Goal: Task Accomplishment & Management: Complete application form

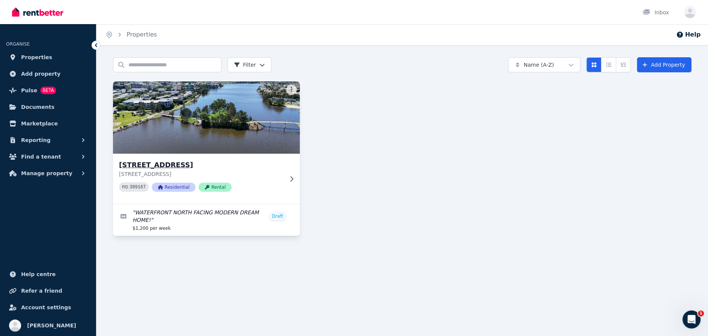
click at [229, 119] on img at bounding box center [206, 117] width 196 height 76
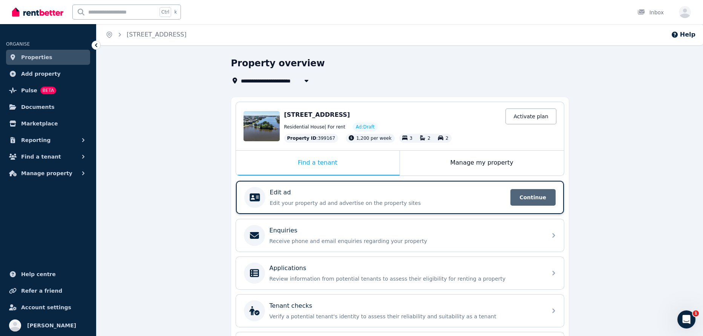
click at [515, 197] on span "Continue" at bounding box center [532, 197] width 45 height 17
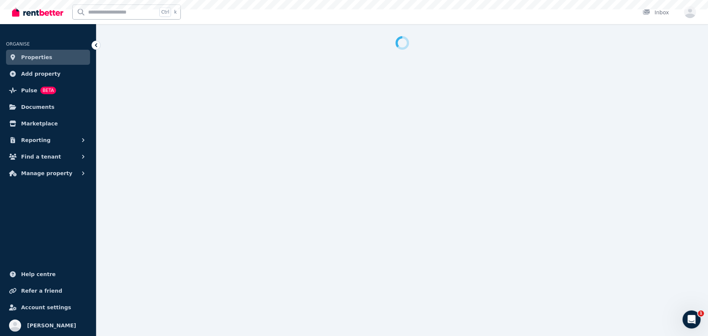
select select "***"
select select "**********"
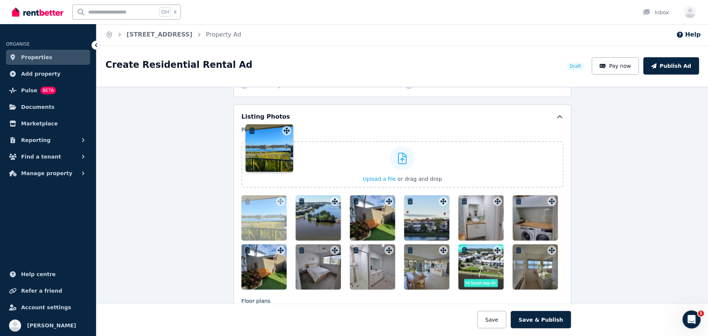
scroll to position [877, 0]
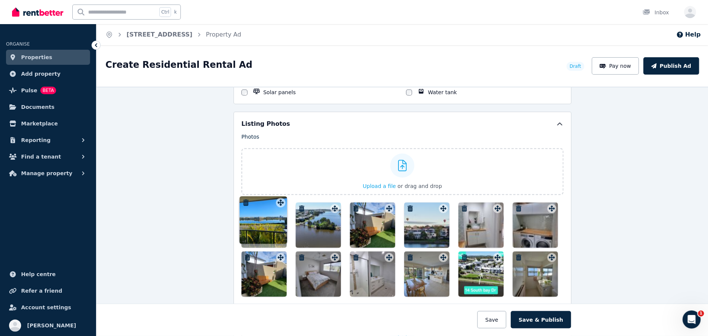
drag, startPoint x: 549, startPoint y: 151, endPoint x: 280, endPoint y: 197, distance: 273.2
click at [280, 197] on div "Photos Upload a file or drag and drop To pick up a draggable item, press the sp…" at bounding box center [402, 214] width 322 height 163
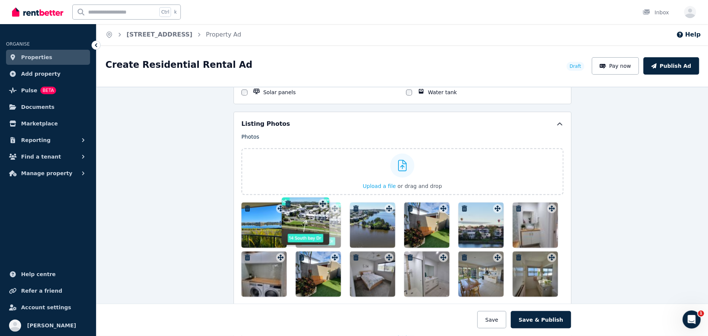
drag, startPoint x: 497, startPoint y: 252, endPoint x: 324, endPoint y: 197, distance: 181.6
click at [324, 197] on div "Photos Upload a file or drag and drop To pick up a draggable item, press the sp…" at bounding box center [402, 214] width 322 height 163
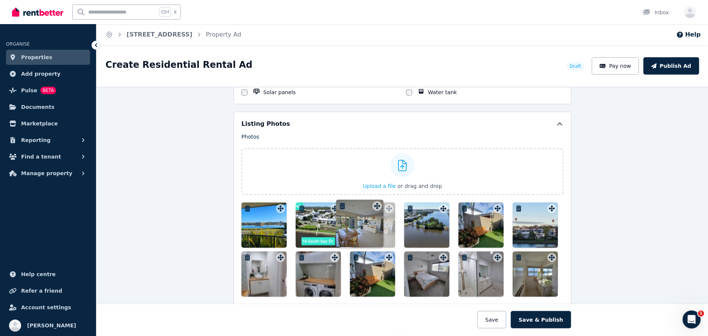
drag, startPoint x: 496, startPoint y: 252, endPoint x: 377, endPoint y: 199, distance: 130.0
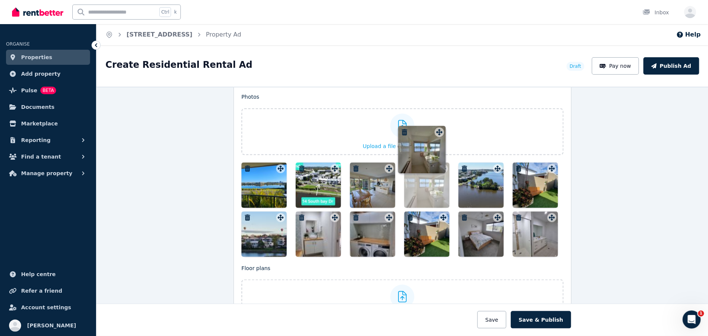
scroll to position [895, 0]
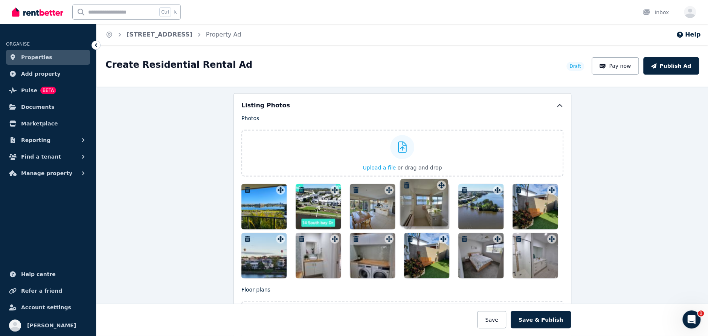
drag, startPoint x: 550, startPoint y: 178, endPoint x: 441, endPoint y: 179, distance: 108.5
click at [441, 179] on div "Photos Upload a file or drag and drop To pick up a draggable item, press the sp…" at bounding box center [402, 196] width 322 height 163
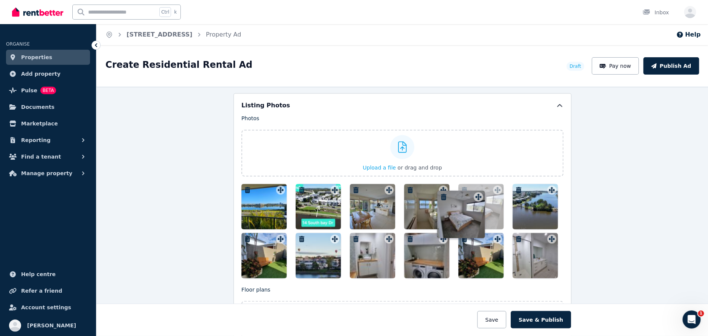
drag, startPoint x: 495, startPoint y: 232, endPoint x: 478, endPoint y: 184, distance: 50.8
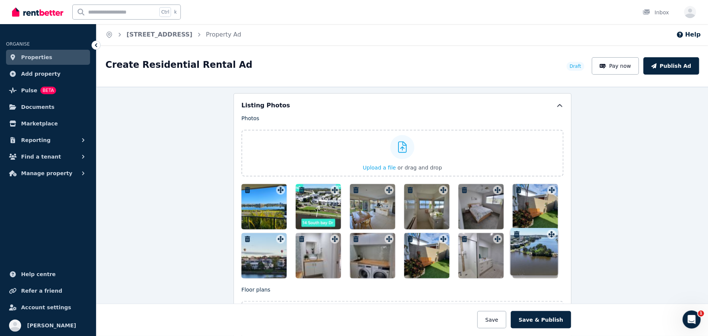
drag, startPoint x: 548, startPoint y: 185, endPoint x: 549, endPoint y: 229, distance: 44.1
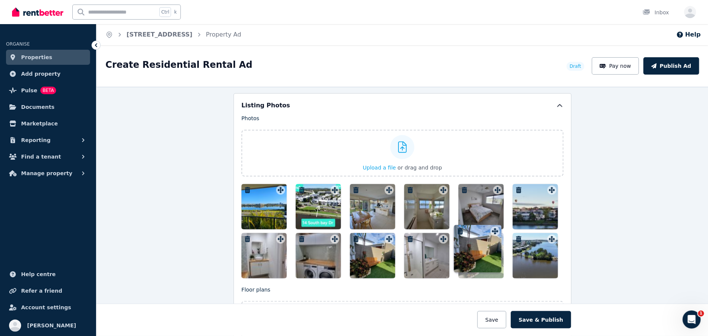
drag, startPoint x: 547, startPoint y: 183, endPoint x: 492, endPoint y: 223, distance: 68.3
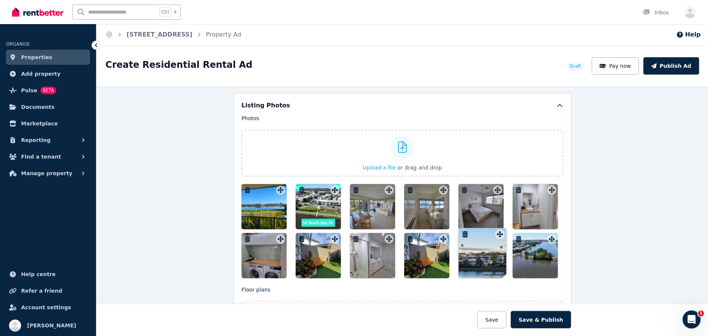
drag, startPoint x: 548, startPoint y: 185, endPoint x: 497, endPoint y: 228, distance: 66.6
click at [408, 236] on icon "button" at bounding box center [410, 239] width 5 height 6
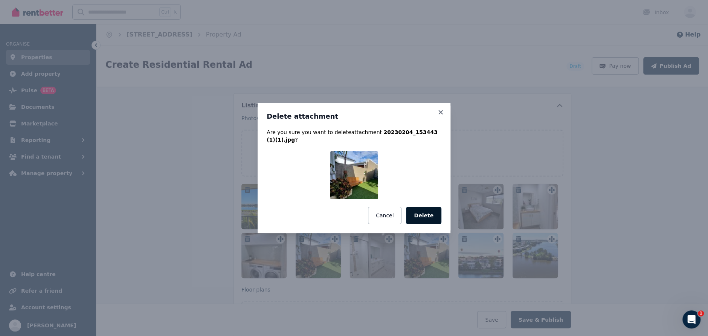
click at [423, 211] on button "Delete" at bounding box center [423, 215] width 35 height 17
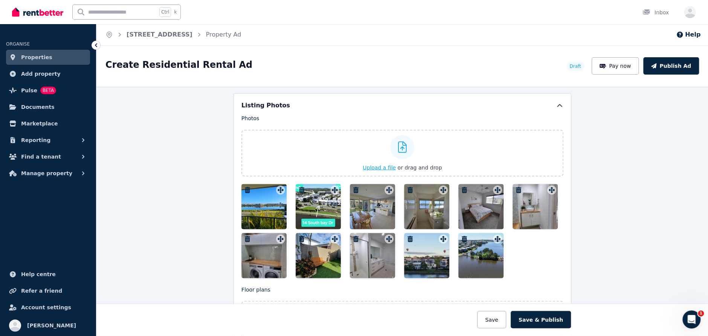
click at [380, 164] on span "Upload a file" at bounding box center [379, 167] width 33 height 6
click at [379, 164] on span "Upload a file" at bounding box center [379, 167] width 33 height 6
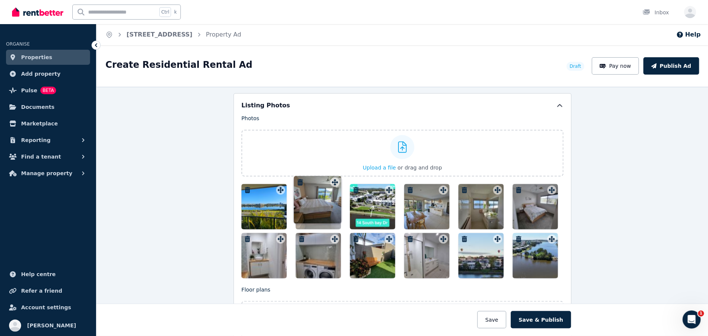
drag, startPoint x: 551, startPoint y: 252, endPoint x: 336, endPoint y: 176, distance: 228.2
click at [336, 176] on div "Photos Upload a file or drag and drop Uploaded " 20250827_112658.jpg " To pick …" at bounding box center [402, 196] width 322 height 163
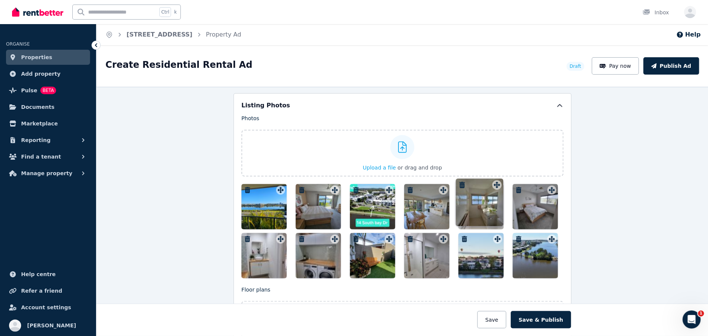
click at [495, 187] on icon at bounding box center [498, 190] width 6 height 6
click at [383, 164] on span "Upload a file" at bounding box center [379, 167] width 33 height 6
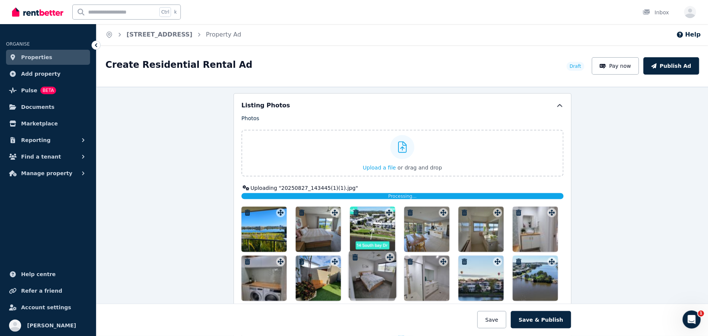
drag, startPoint x: 548, startPoint y: 209, endPoint x: 388, endPoint y: 252, distance: 165.9
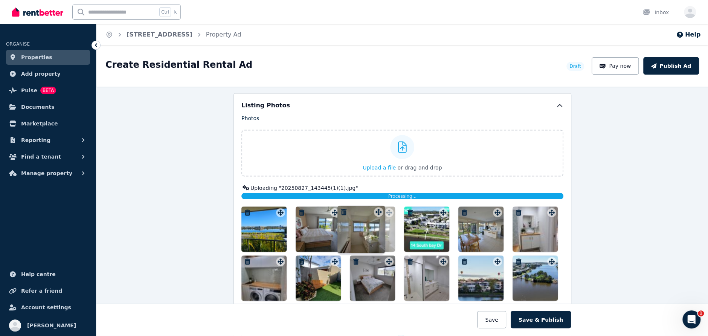
drag, startPoint x: 495, startPoint y: 206, endPoint x: 377, endPoint y: 204, distance: 117.2
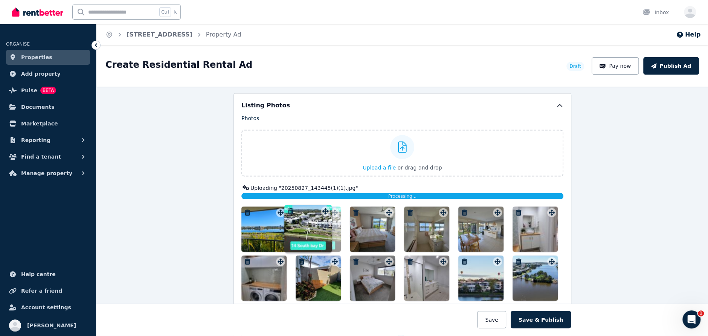
drag, startPoint x: 441, startPoint y: 207, endPoint x: 325, endPoint y: 204, distance: 115.7
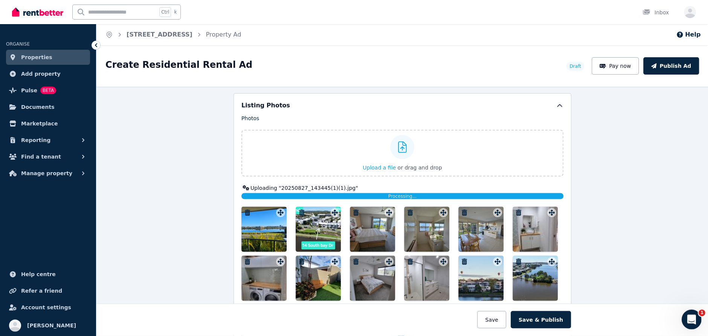
click at [687, 314] on div "Open Intercom Messenger" at bounding box center [690, 318] width 25 height 25
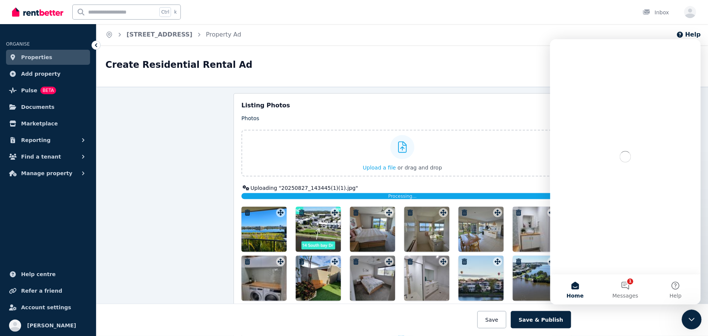
scroll to position [0, 0]
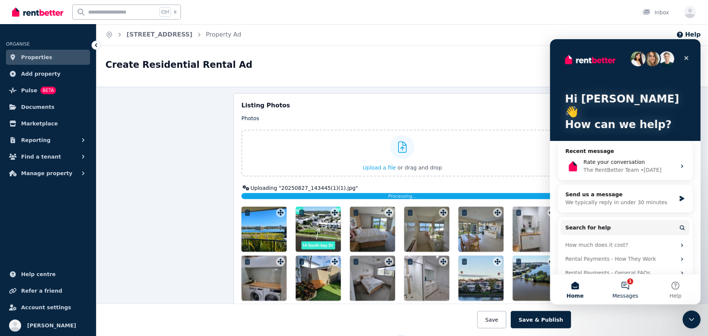
click at [628, 285] on button "1 Messages" at bounding box center [625, 289] width 50 height 30
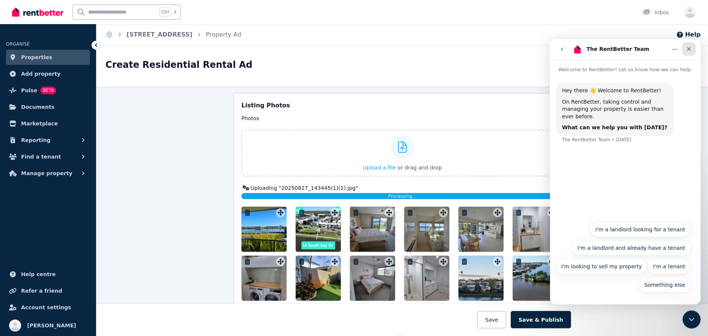
click at [689, 50] on icon "Close" at bounding box center [689, 49] width 6 height 6
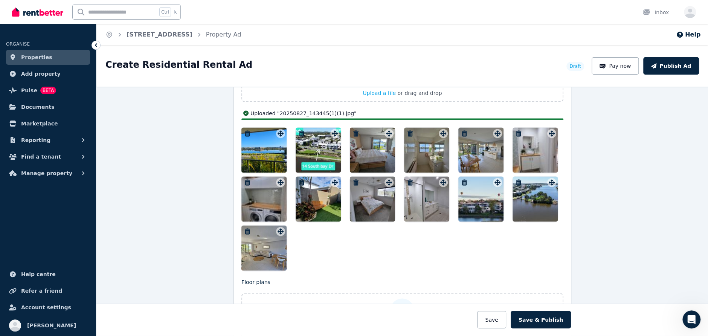
scroll to position [971, 0]
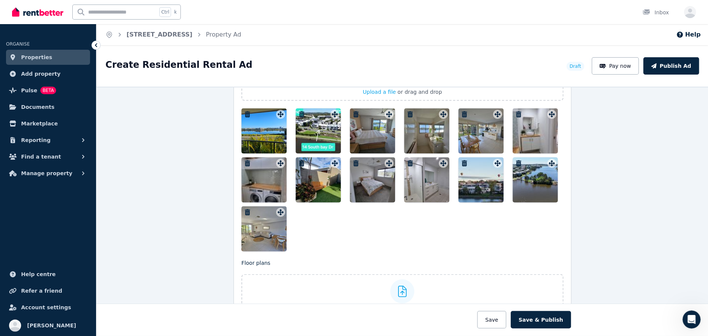
drag, startPoint x: 278, startPoint y: 226, endPoint x: 409, endPoint y: 148, distance: 152.6
click at [409, 148] on div at bounding box center [402, 179] width 322 height 143
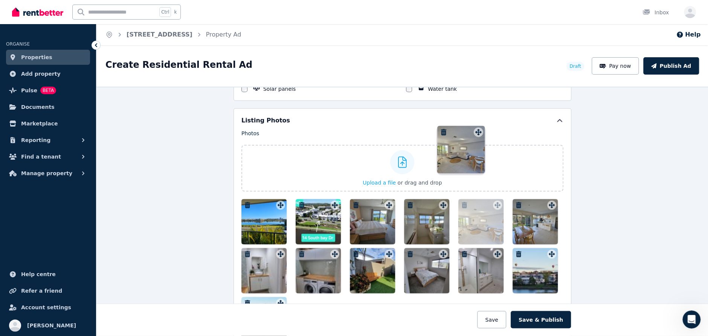
scroll to position [869, 0]
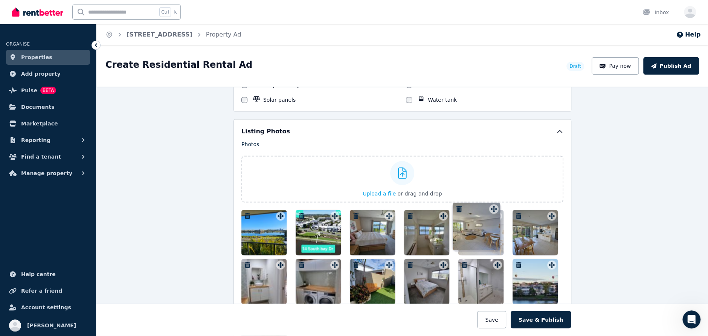
drag, startPoint x: 278, startPoint y: 206, endPoint x: 494, endPoint y: 201, distance: 215.5
click at [494, 201] on div "Photos Upload a file or drag and drop Uploaded " 20250827_112658.jpg " Uploaded…" at bounding box center [402, 247] width 322 height 212
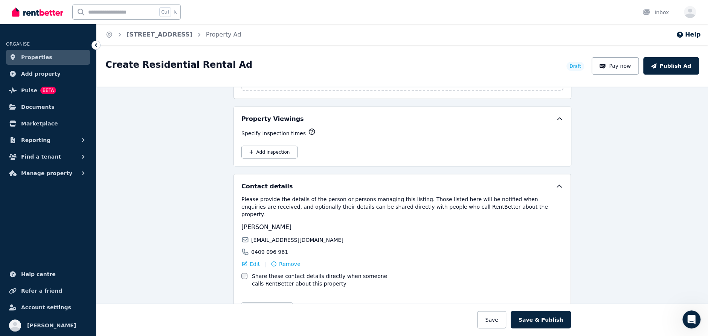
scroll to position [1213, 0]
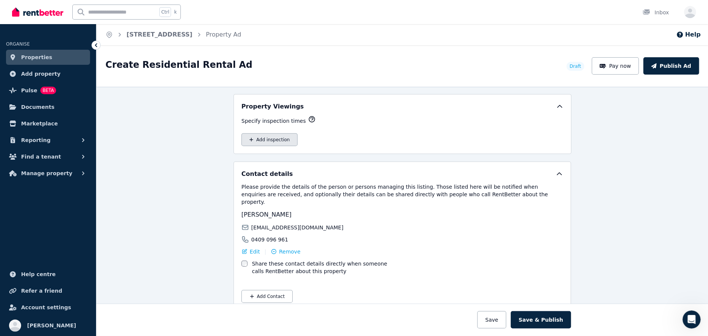
click at [264, 136] on button "Add inspection" at bounding box center [269, 139] width 56 height 13
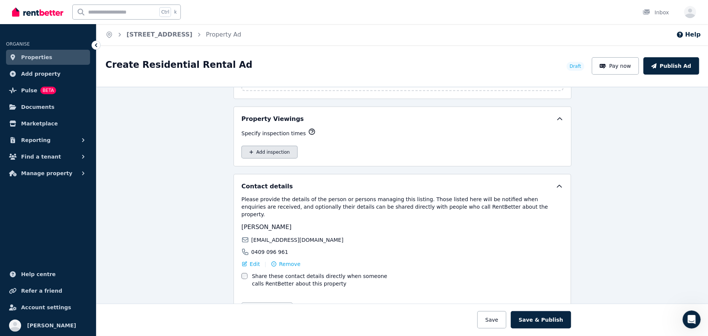
select select "**"
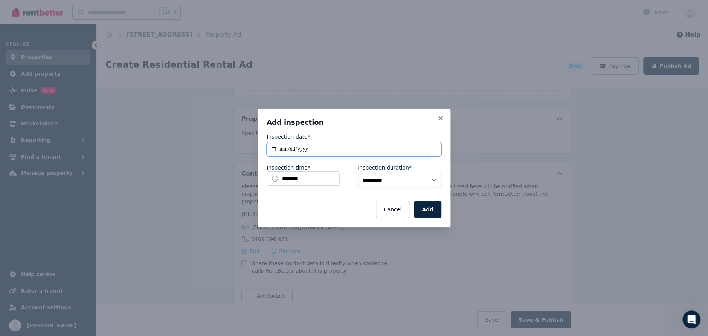
click at [272, 148] on input "**********" at bounding box center [354, 149] width 175 height 14
type input "**********"
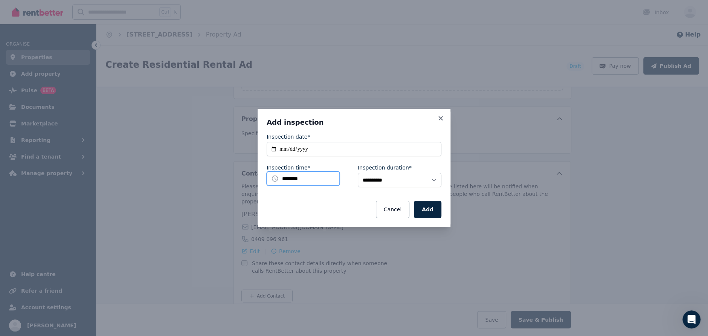
click at [301, 180] on input "********" at bounding box center [303, 178] width 73 height 14
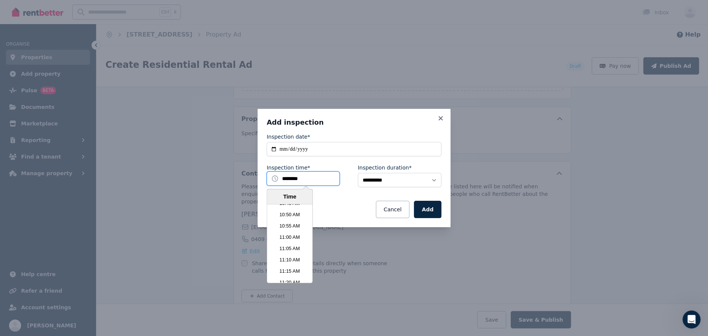
scroll to position [1465, 0]
click at [292, 236] on li "11:00 AM" at bounding box center [289, 236] width 45 height 11
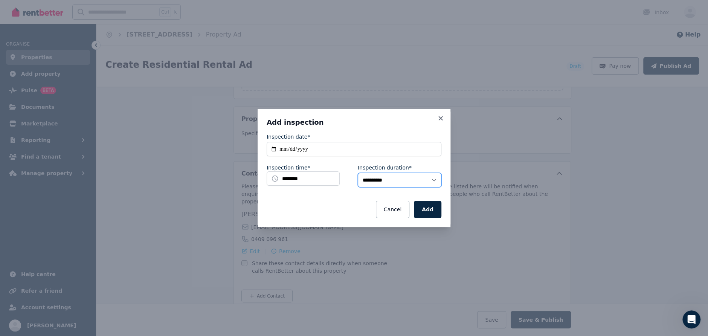
click at [390, 183] on select "**********" at bounding box center [400, 180] width 84 height 14
select select "**"
click at [358, 173] on select "**********" at bounding box center [400, 180] width 84 height 14
click at [429, 207] on button "Add" at bounding box center [427, 209] width 27 height 17
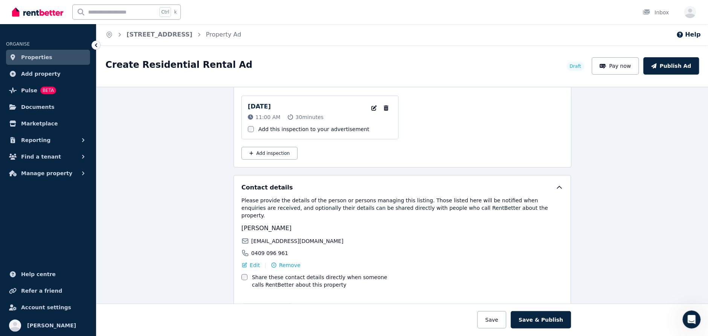
scroll to position [1264, 0]
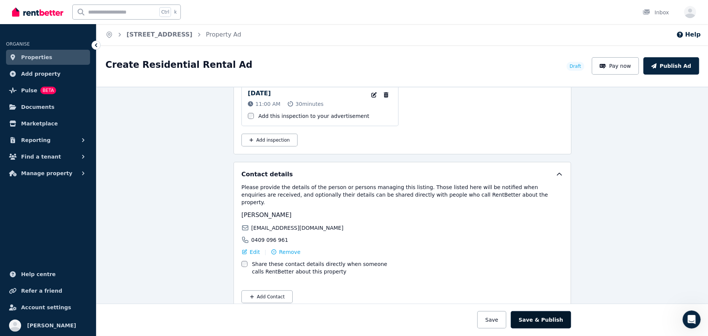
click at [544, 321] on button "Save & Publish" at bounding box center [541, 319] width 60 height 17
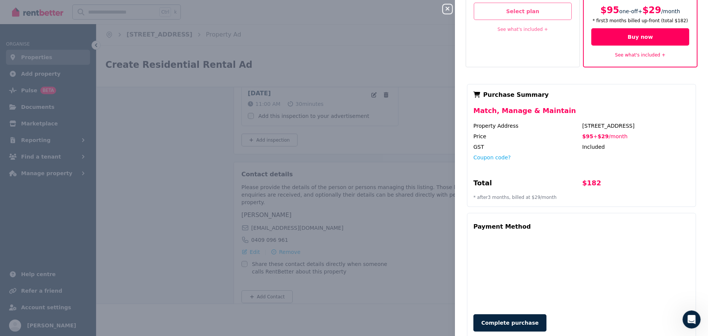
scroll to position [93, 0]
click at [514, 314] on button "Complete purchase" at bounding box center [510, 322] width 73 height 17
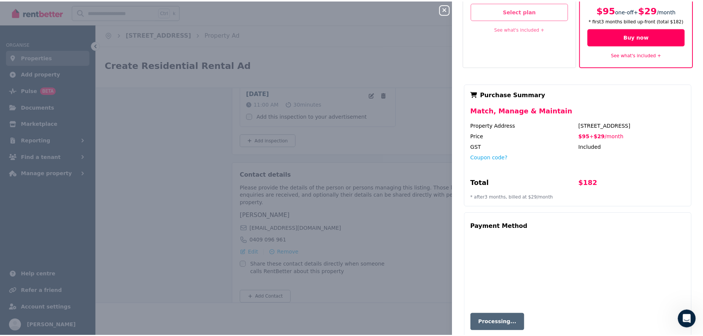
scroll to position [0, 0]
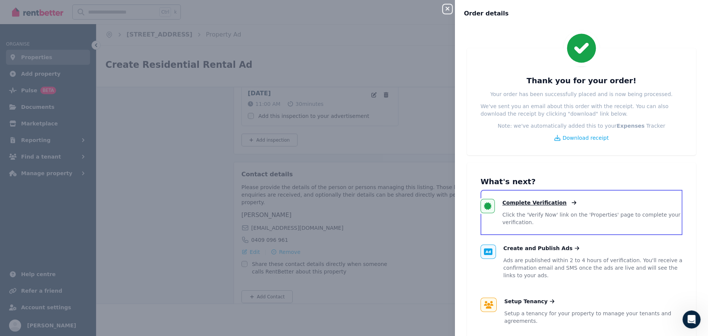
click at [540, 201] on span "Complete Verification" at bounding box center [535, 203] width 64 height 8
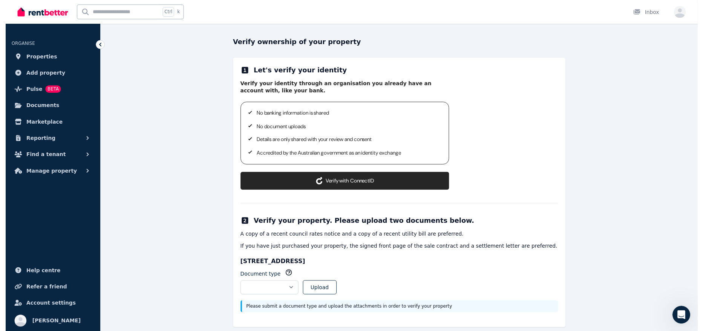
scroll to position [77, 0]
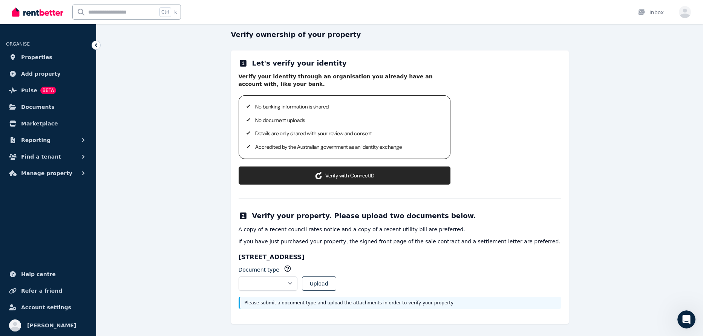
click at [347, 177] on button "Verify with ConnectID" at bounding box center [344, 176] width 212 height 18
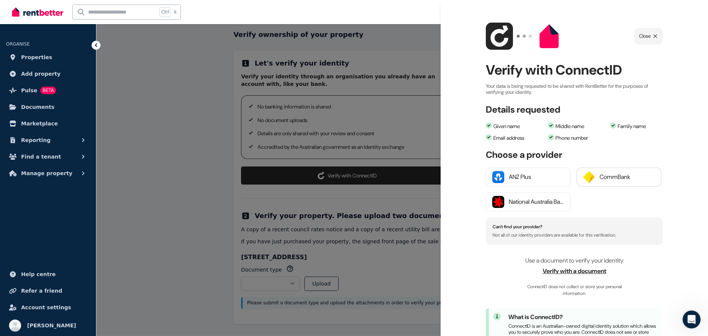
click at [606, 176] on div "CommBank" at bounding box center [627, 177] width 55 height 9
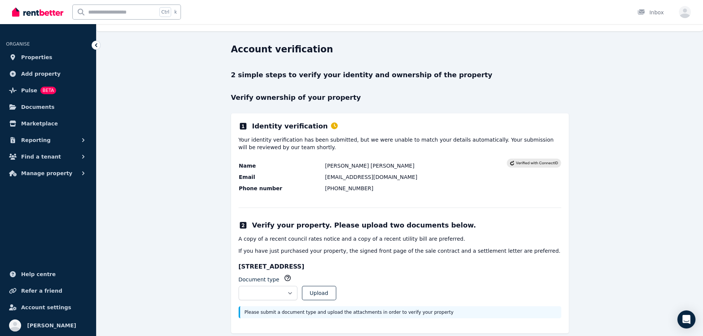
scroll to position [23, 0]
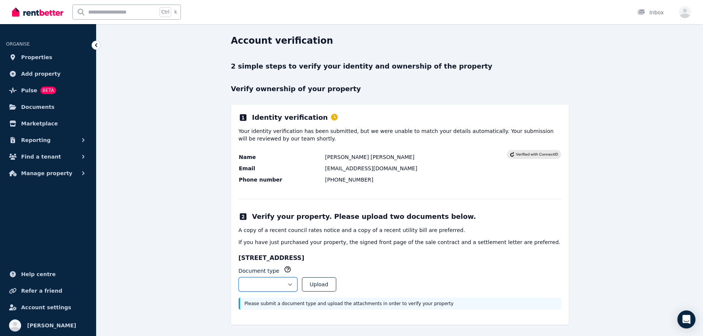
click at [297, 284] on select "**********" at bounding box center [267, 284] width 59 height 14
select select "**********"
click at [238, 277] on select "**********" at bounding box center [267, 284] width 59 height 14
click at [333, 284] on button "Upload" at bounding box center [319, 284] width 34 height 14
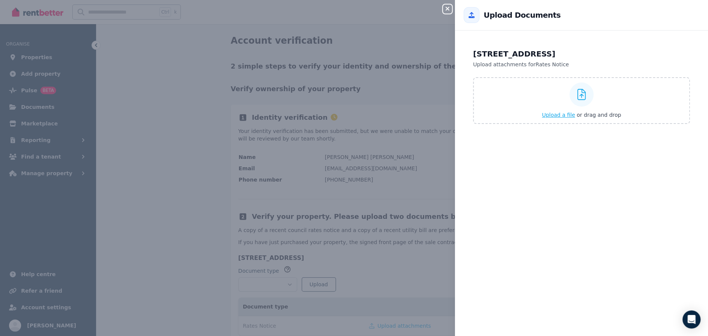
click at [554, 115] on span "Upload a file" at bounding box center [558, 115] width 33 height 6
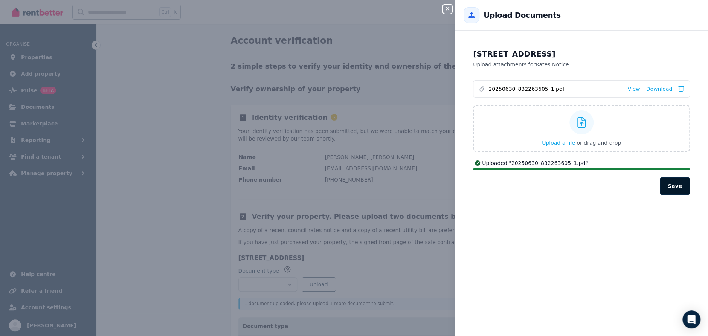
click at [673, 190] on button "Save" at bounding box center [675, 185] width 30 height 17
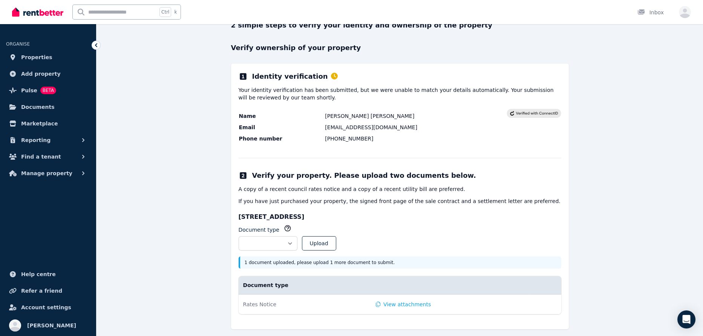
scroll to position [68, 0]
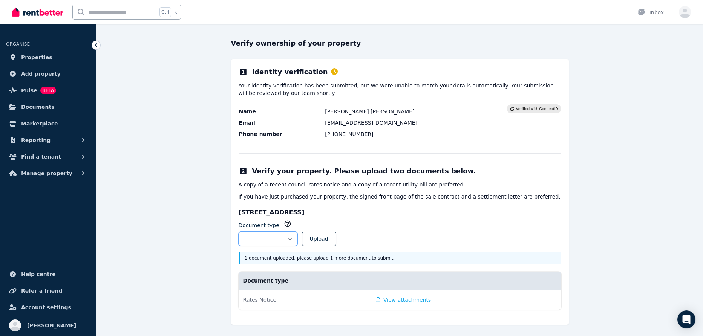
click at [289, 241] on select "**********" at bounding box center [267, 239] width 59 height 14
select select "**********"
click at [238, 232] on select "**********" at bounding box center [267, 239] width 59 height 14
click at [336, 237] on button "Upload" at bounding box center [319, 239] width 34 height 14
select select
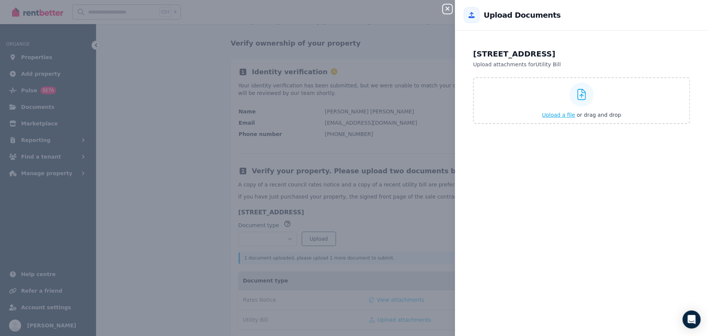
click at [562, 115] on span "Upload a file" at bounding box center [558, 115] width 33 height 6
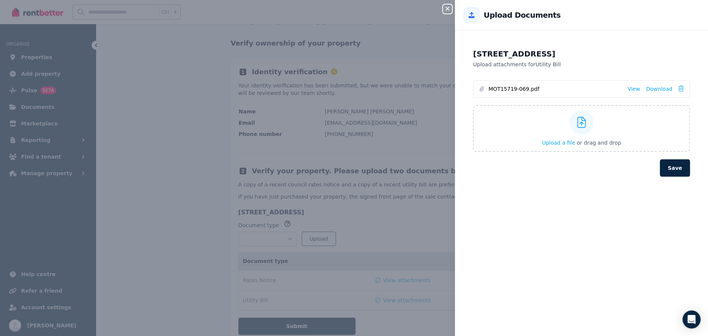
click at [674, 169] on button "Save" at bounding box center [675, 167] width 30 height 17
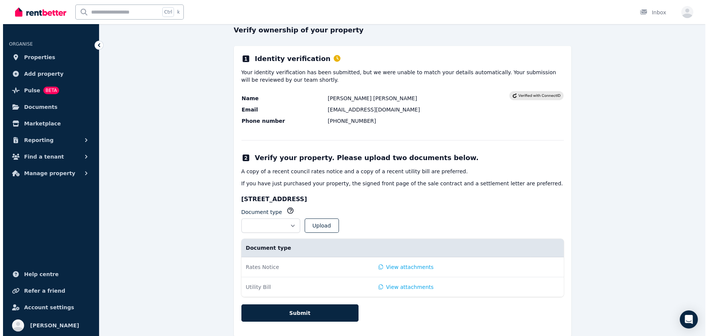
scroll to position [93, 0]
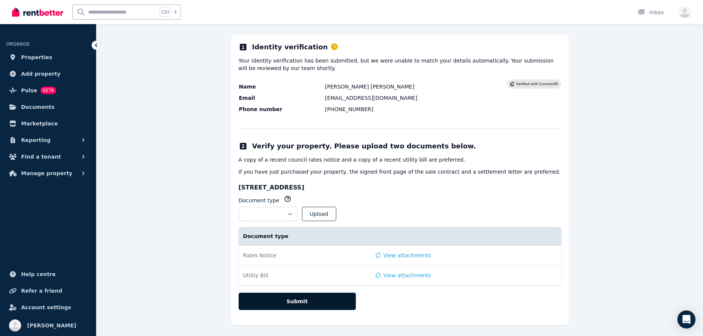
click at [305, 300] on button "Submit" at bounding box center [296, 301] width 117 height 17
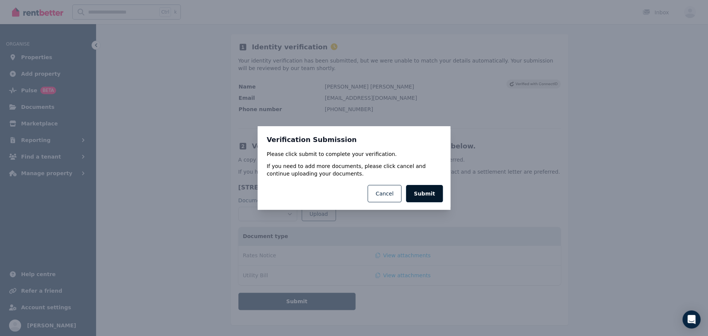
click at [426, 192] on button "Submit" at bounding box center [424, 193] width 37 height 17
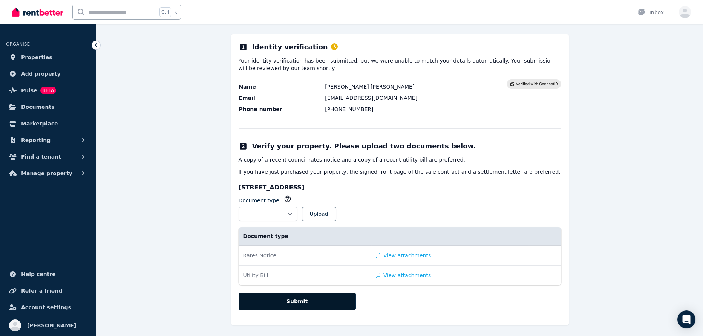
click at [307, 295] on button "Submit" at bounding box center [296, 301] width 117 height 17
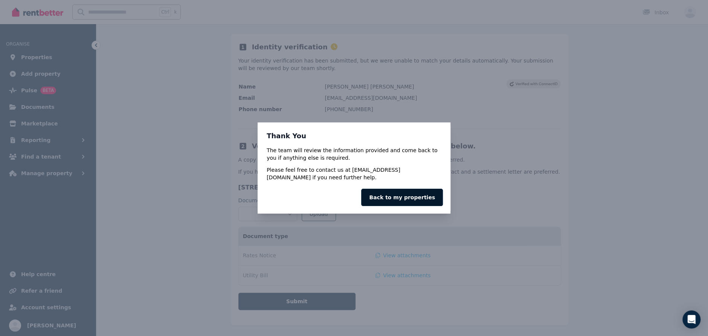
click at [408, 199] on link "Back to my properties" at bounding box center [402, 197] width 82 height 17
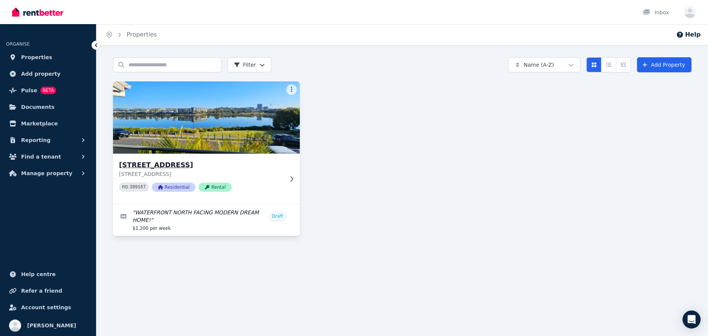
click at [227, 128] on img at bounding box center [206, 117] width 196 height 76
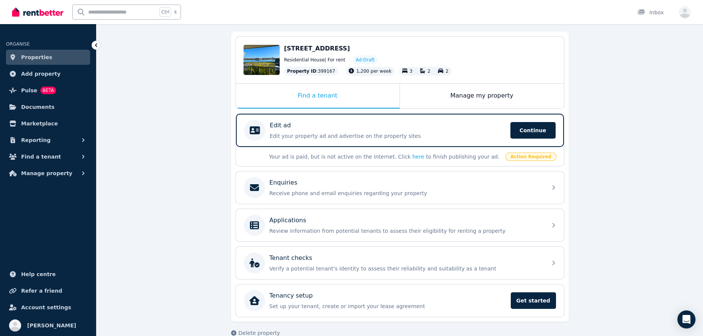
scroll to position [105, 0]
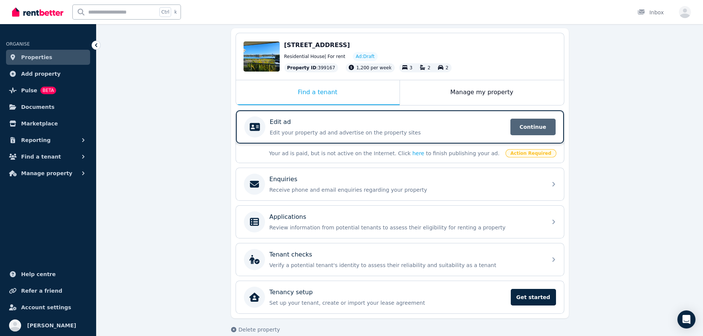
click at [547, 122] on span "Continue" at bounding box center [532, 127] width 45 height 17
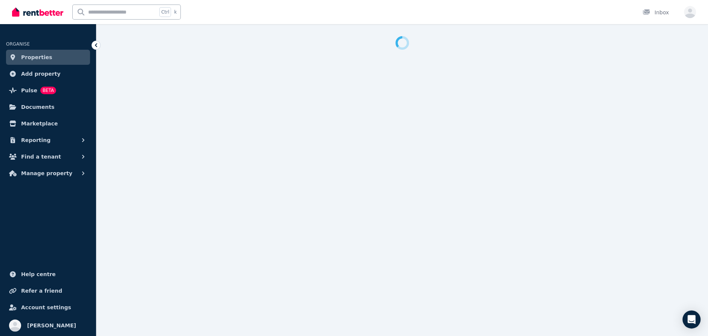
select select "***"
select select "**********"
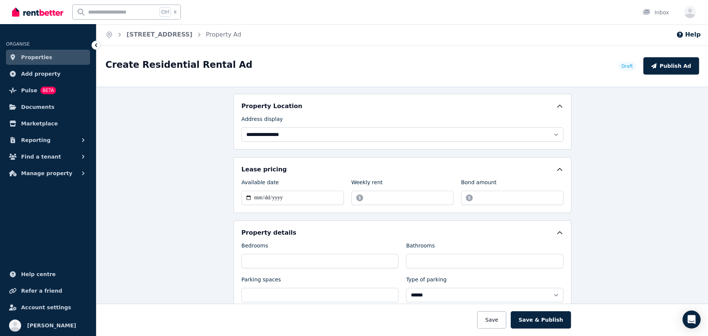
scroll to position [188, 0]
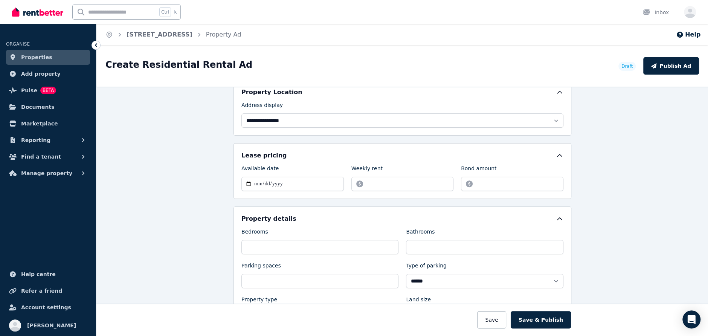
click at [37, 58] on span "Properties" at bounding box center [36, 57] width 31 height 9
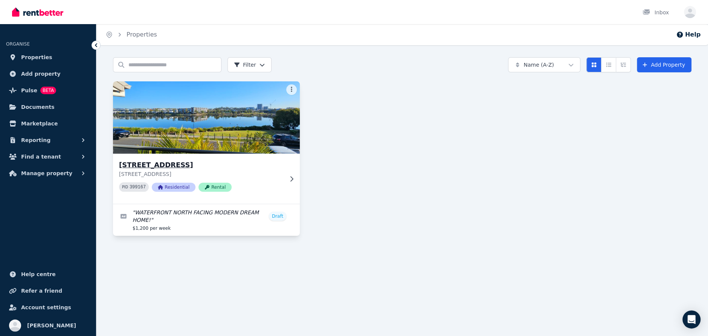
click at [176, 134] on img at bounding box center [206, 117] width 196 height 76
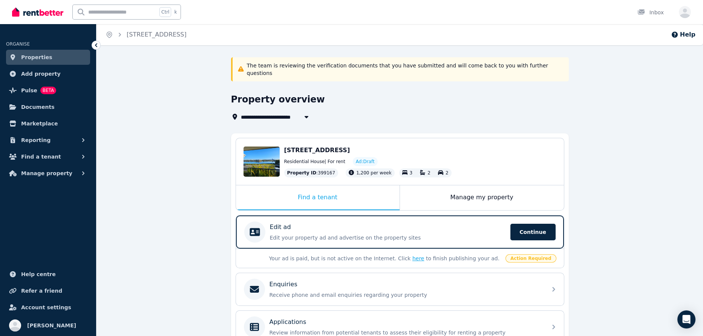
click at [412, 255] on link "here" at bounding box center [418, 258] width 12 height 6
select select "***"
select select "**********"
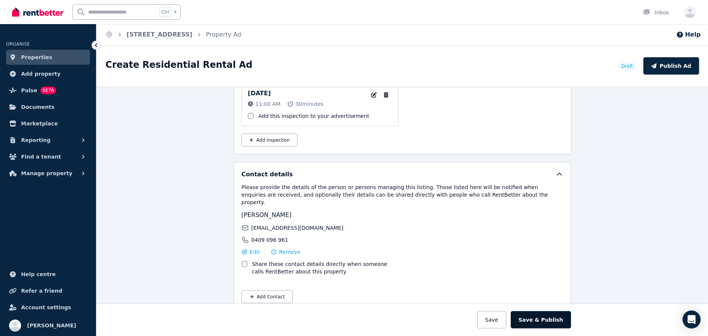
click at [531, 316] on button "Save & Publish" at bounding box center [541, 319] width 60 height 17
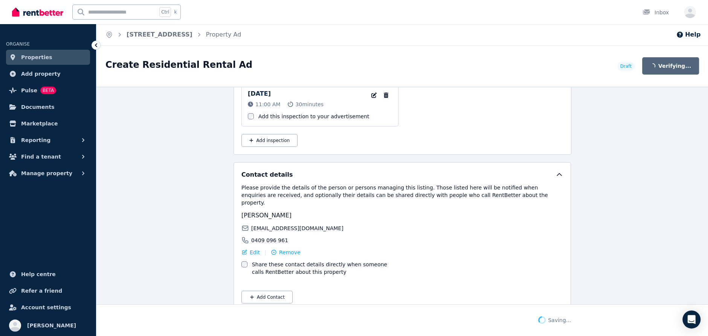
scroll to position [1323, 0]
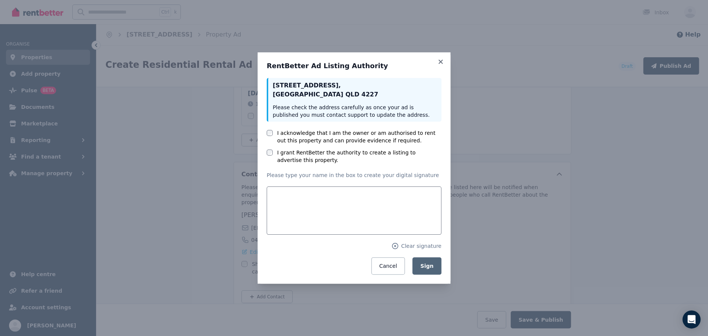
click at [265, 150] on div "RentBetter Ad Listing Authority 14 South Bay Dr , Varsity Lakes QLD 4227 Please…" at bounding box center [354, 167] width 193 height 231
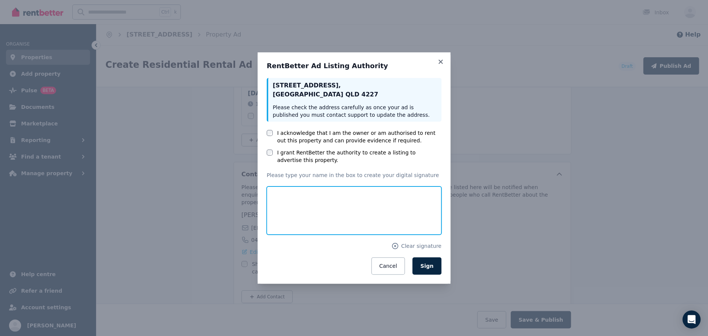
click at [301, 211] on input "text" at bounding box center [354, 210] width 175 height 48
type input "**********"
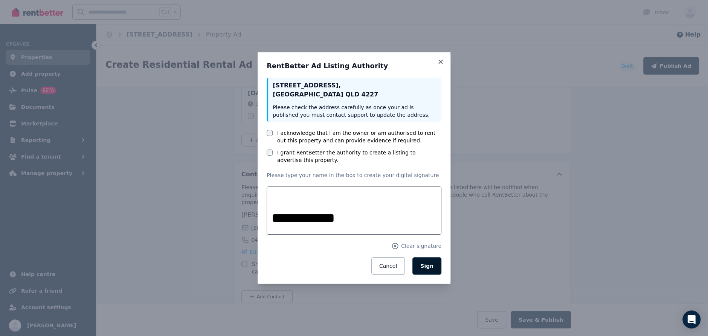
click at [427, 264] on span "Sign" at bounding box center [426, 266] width 13 height 6
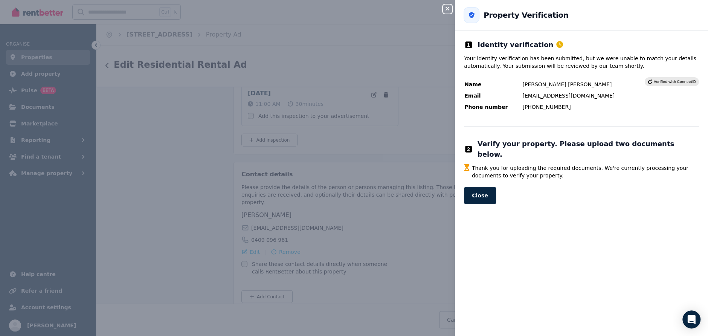
scroll to position [1376, 0]
click at [485, 187] on button "Close" at bounding box center [480, 195] width 32 height 17
click at [486, 188] on button "Close" at bounding box center [480, 195] width 32 height 17
click at [475, 187] on button "Close" at bounding box center [480, 195] width 32 height 17
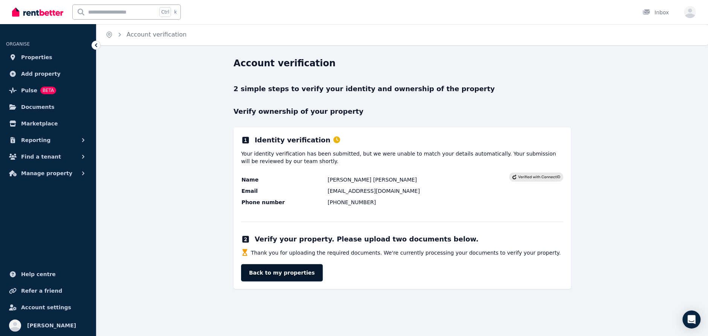
click at [277, 272] on link "Back to my properties" at bounding box center [282, 272] width 82 height 17
